Goal: Check status: Check status

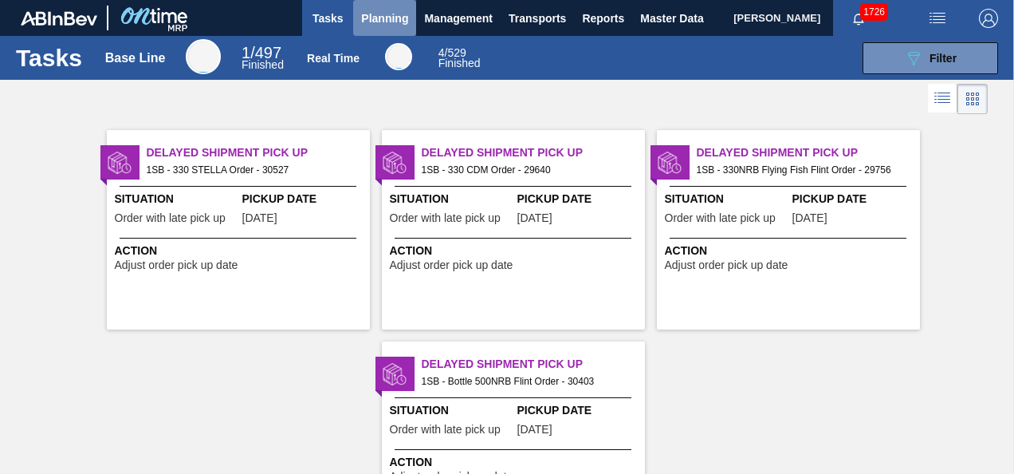
click at [379, 21] on span "Planning" at bounding box center [384, 18] width 47 height 19
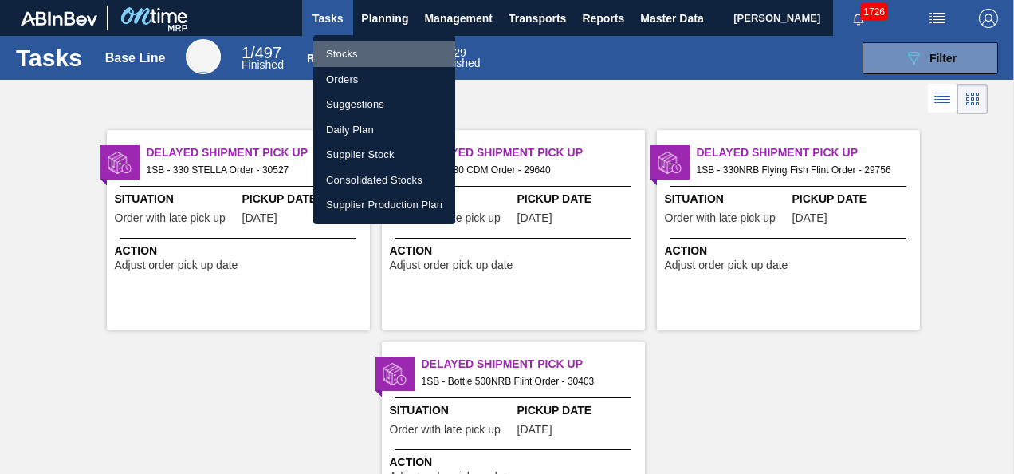
click at [340, 56] on li "Stocks" at bounding box center [384, 54] width 142 height 26
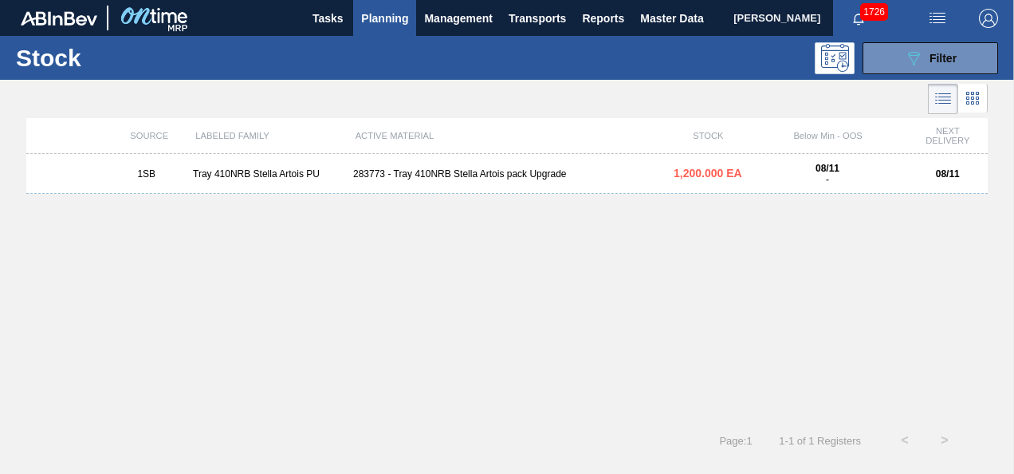
click at [379, 21] on span "Planning" at bounding box center [384, 18] width 47 height 19
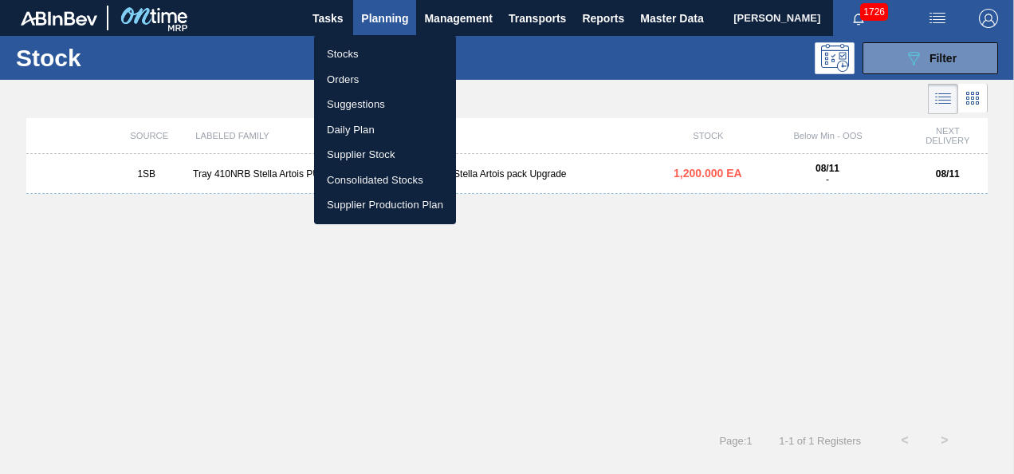
click at [344, 75] on li "Orders" at bounding box center [385, 80] width 142 height 26
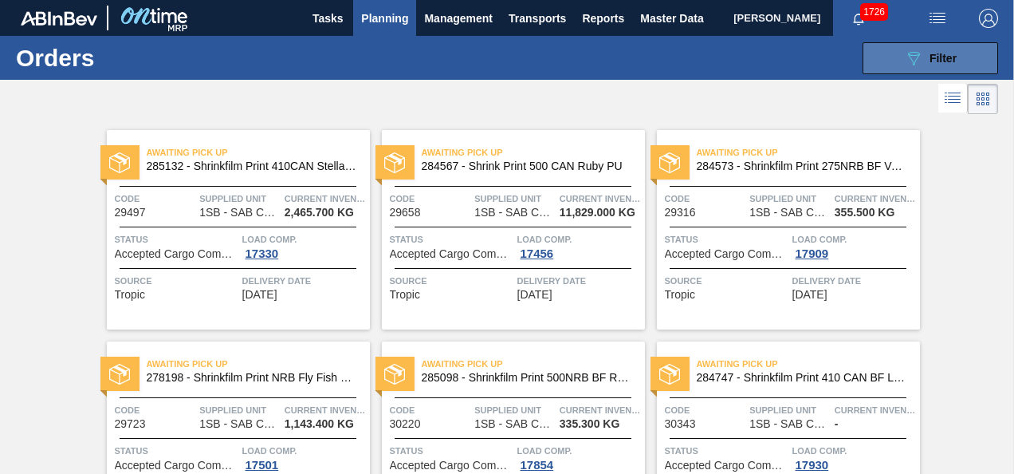
click at [937, 56] on span "Filter" at bounding box center [943, 58] width 27 height 13
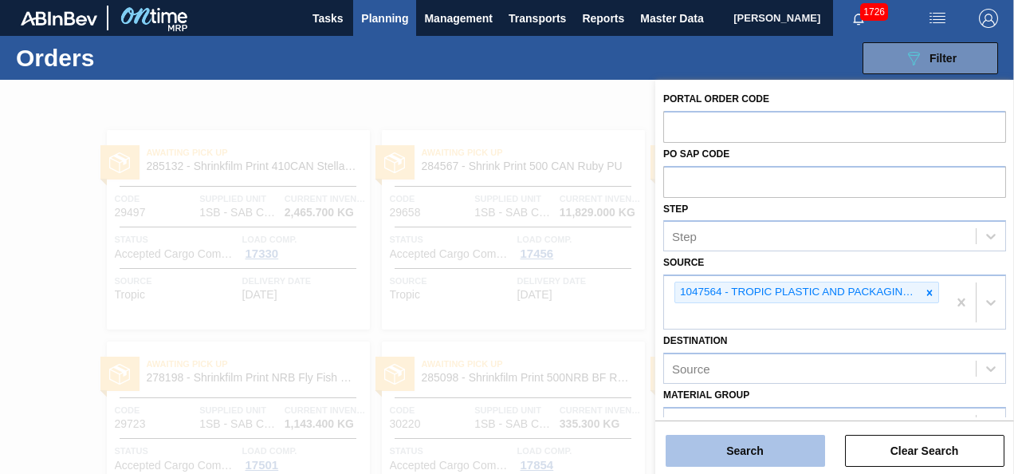
click at [774, 446] on button "Search" at bounding box center [745, 451] width 159 height 32
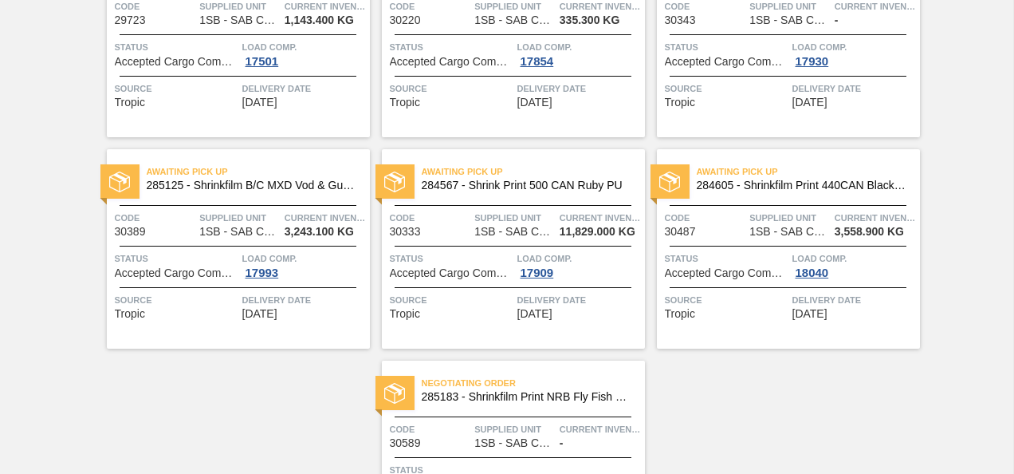
scroll to position [388, 0]
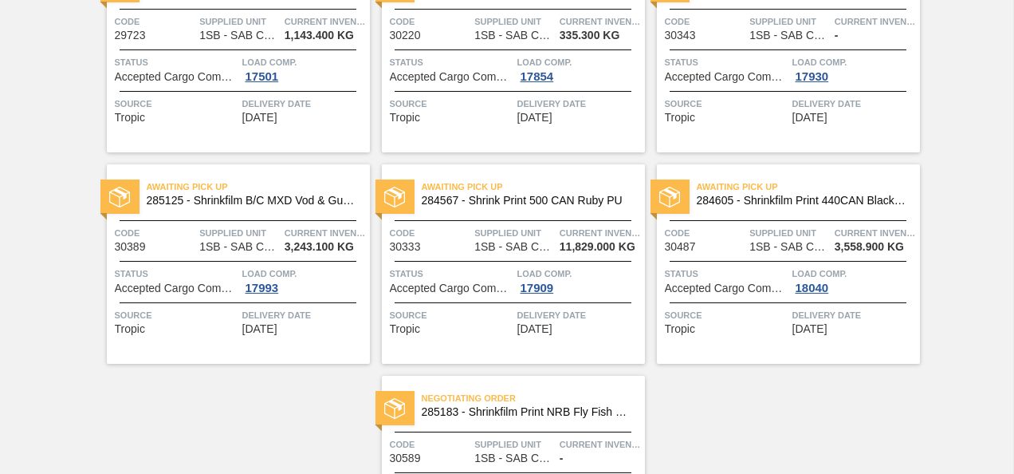
click at [509, 414] on span "285183 - Shrinkfilm Print NRB Fly Fish Lemon PU" at bounding box center [527, 412] width 210 height 12
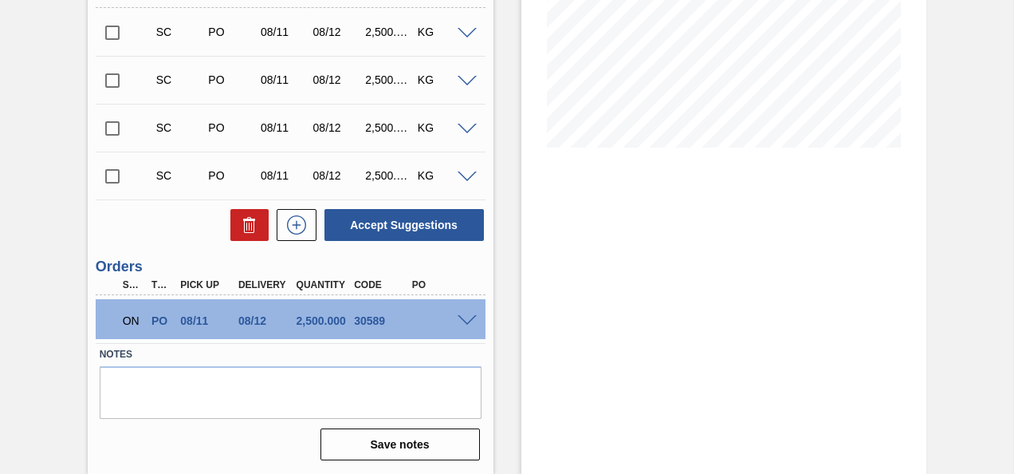
scroll to position [321, 0]
click at [612, 308] on div "Stock From [DATE] to [DATE] Filter" at bounding box center [724, 117] width 406 height 713
click at [606, 293] on div "Stock From [DATE] to [DATE] Filter" at bounding box center [724, 117] width 406 height 713
click at [465, 317] on span at bounding box center [467, 321] width 19 height 12
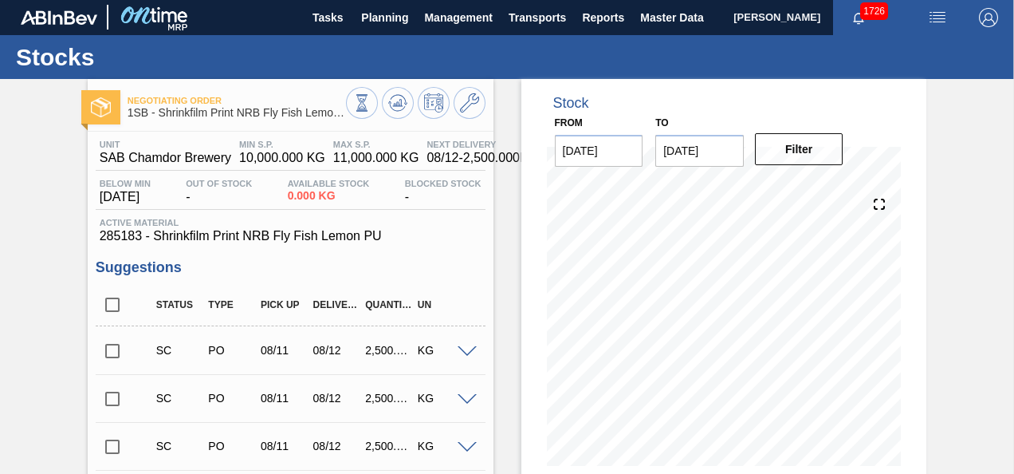
scroll to position [0, 0]
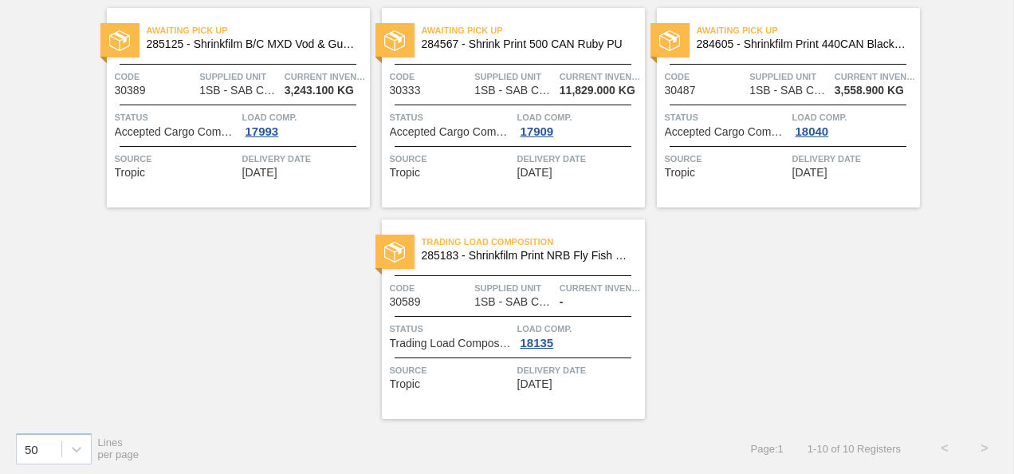
scroll to position [548, 0]
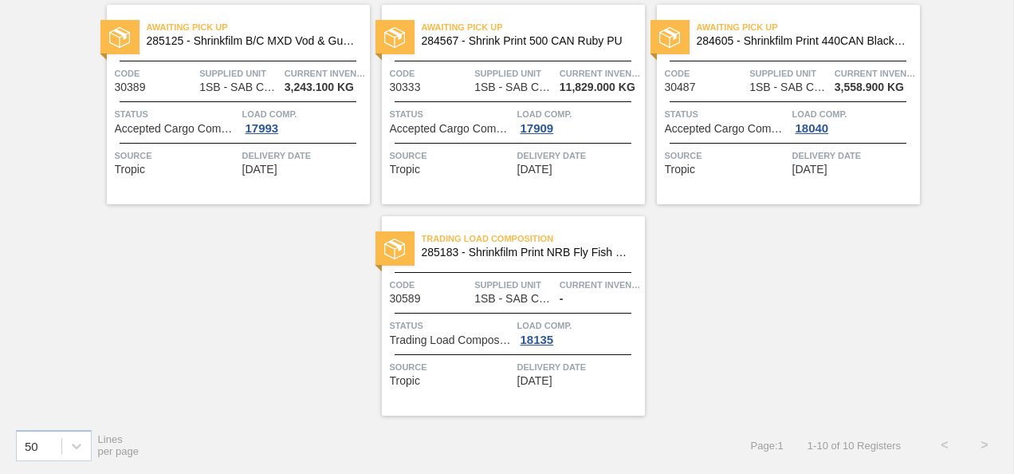
click at [486, 247] on span "285183 - Shrinkfilm Print NRB Fly Fish Lemon PU" at bounding box center [527, 252] width 210 height 12
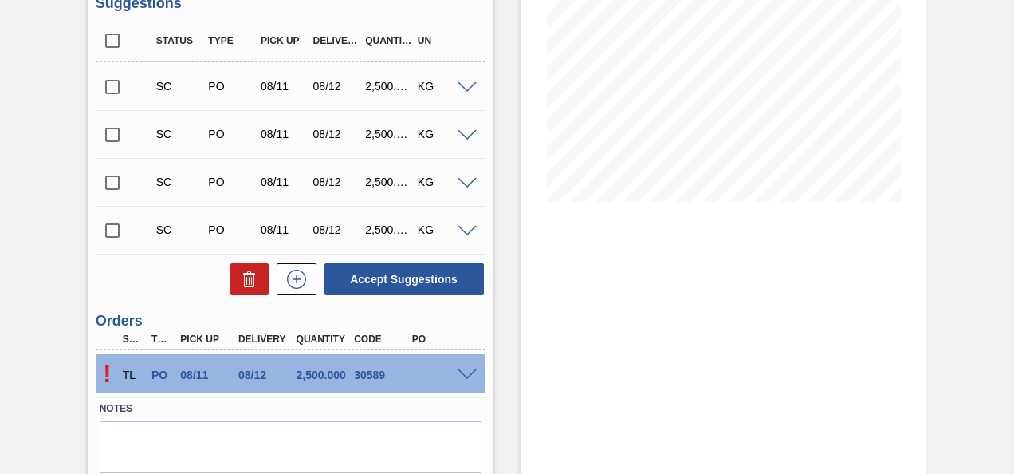
scroll to position [241, 0]
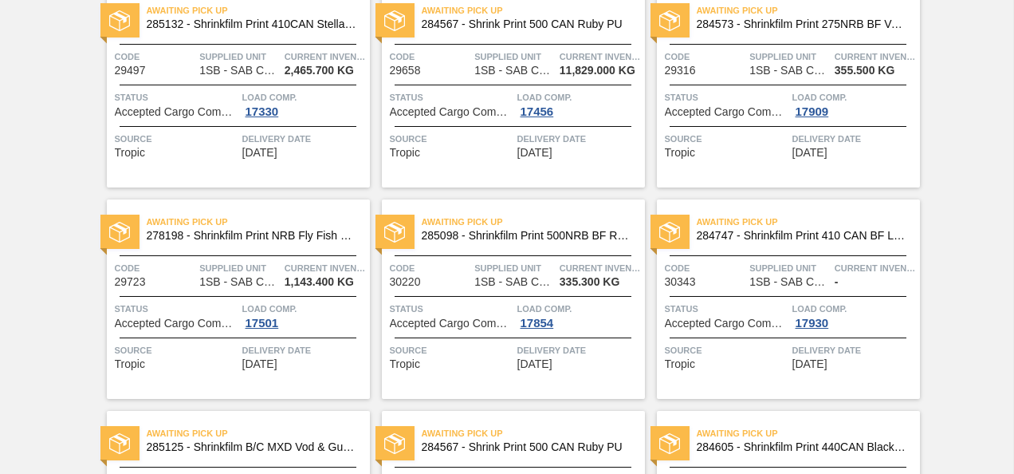
scroll to position [548, 0]
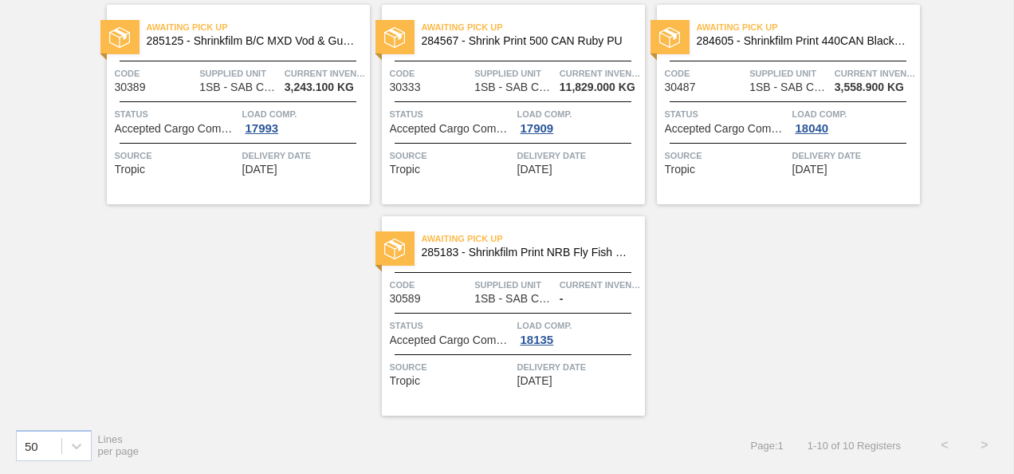
click at [464, 249] on span "285183 - Shrinkfilm Print NRB Fly Fish Lemon PU" at bounding box center [527, 252] width 210 height 12
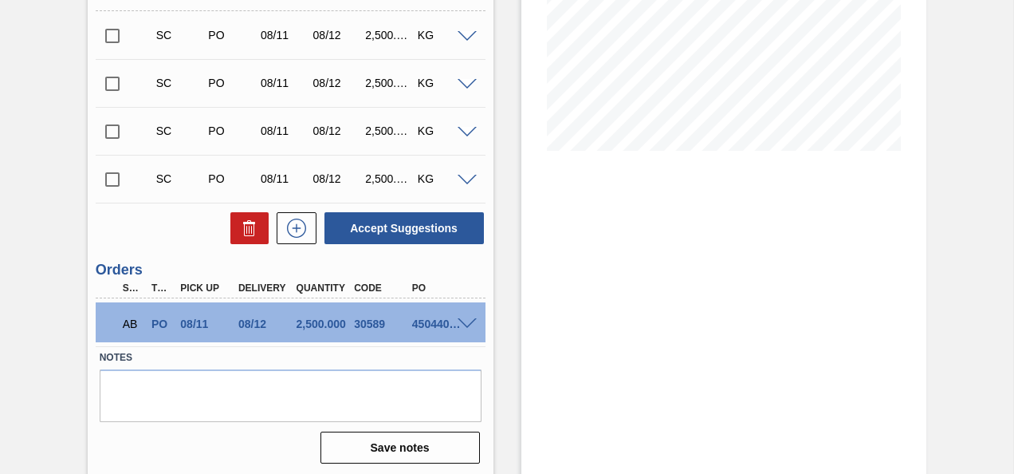
scroll to position [321, 0]
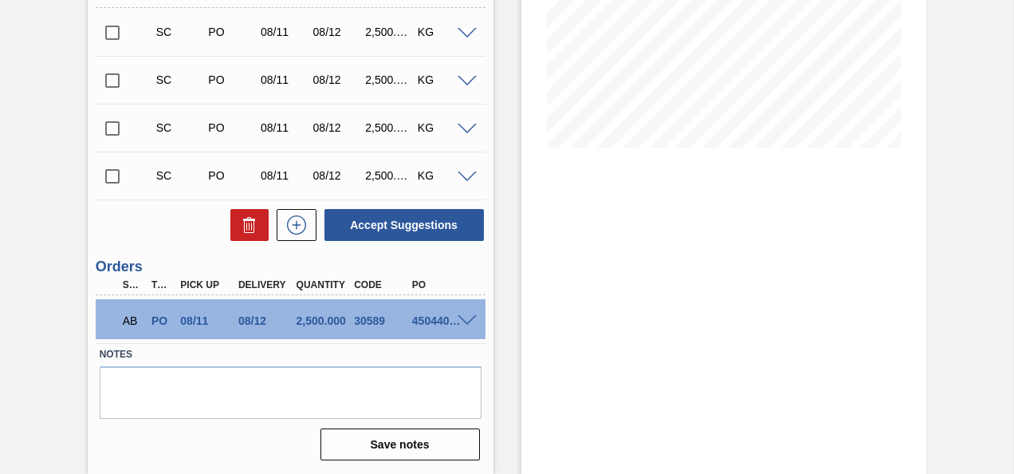
click at [467, 319] on span at bounding box center [467, 321] width 19 height 12
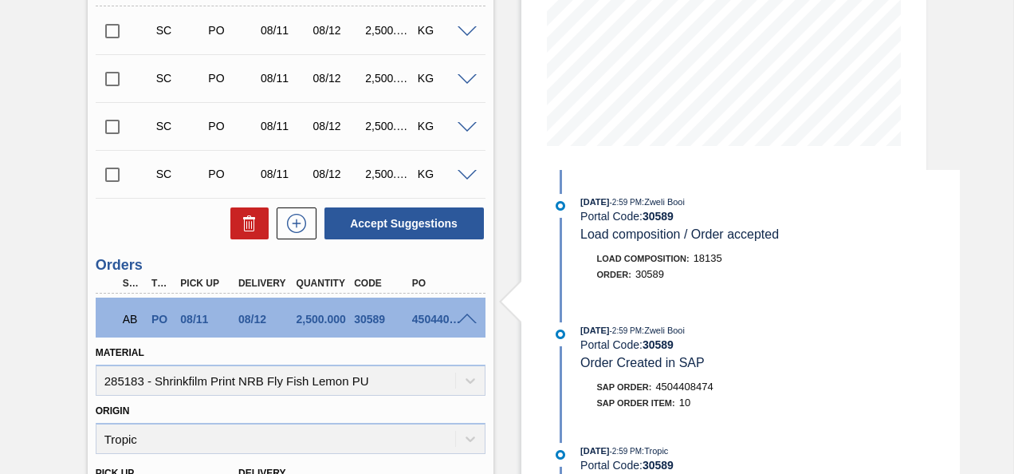
click at [469, 317] on span at bounding box center [467, 319] width 19 height 12
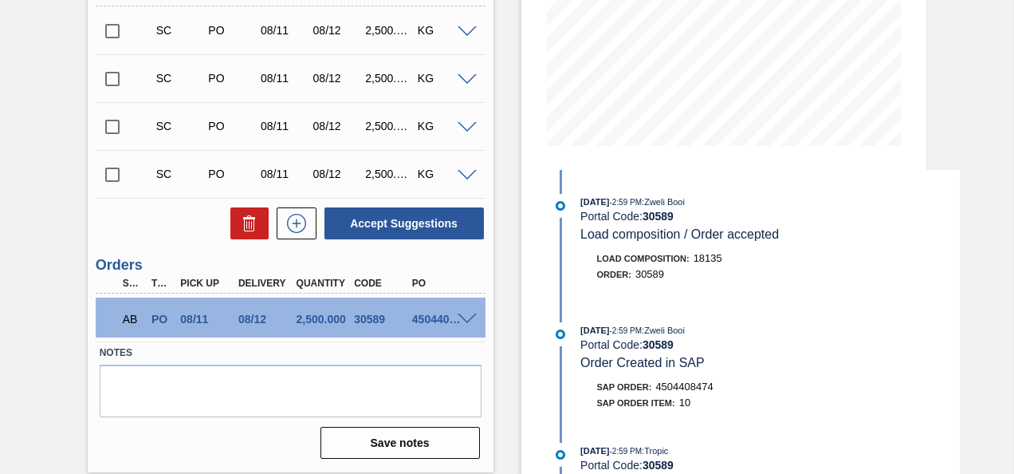
click at [501, 136] on div "Stock From [DATE] to [DATE] Filter [DATE] 2:59 PM : Zweli Booi Portal Code: 305…" at bounding box center [711, 116] width 434 height 715
